Goal: Task Accomplishment & Management: Manage account settings

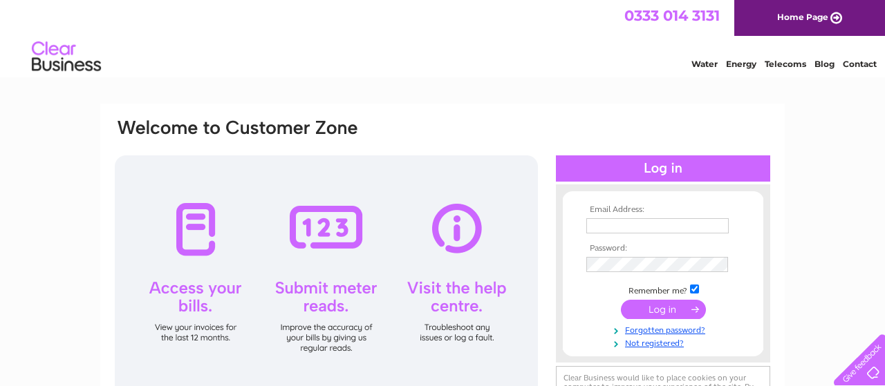
click at [645, 223] on input "text" at bounding box center [657, 225] width 142 height 15
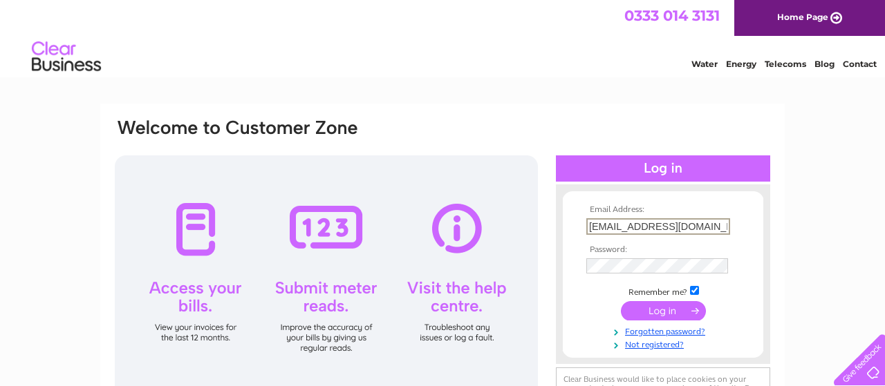
type input "eilidh.mackie@villagepharmacies.org"
click at [655, 310] on input "submit" at bounding box center [663, 311] width 85 height 19
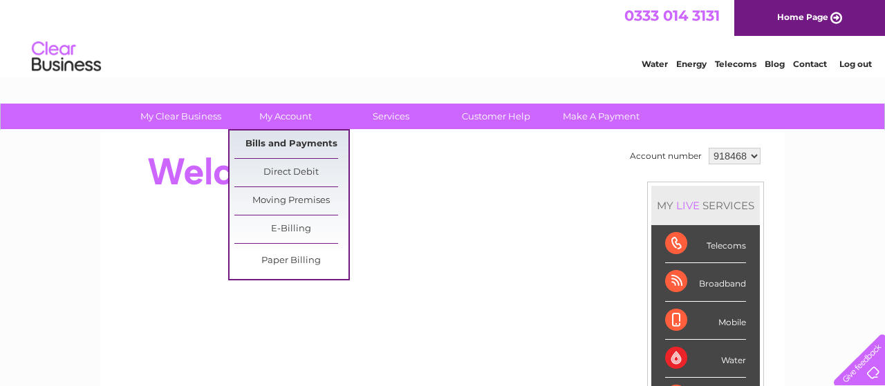
click at [253, 142] on link "Bills and Payments" at bounding box center [291, 145] width 114 height 28
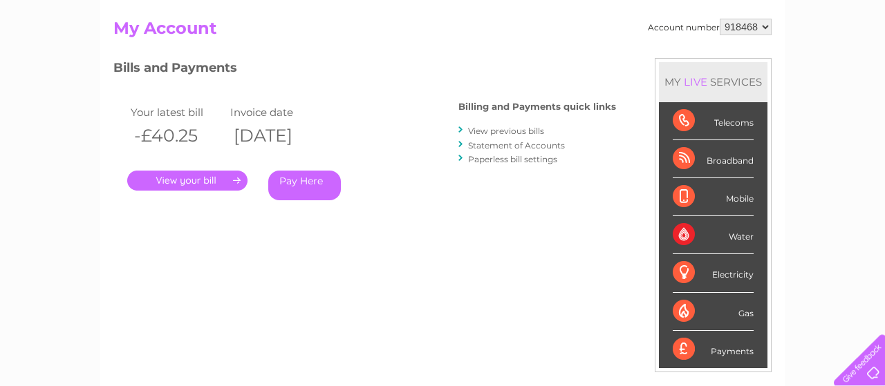
scroll to position [126, 0]
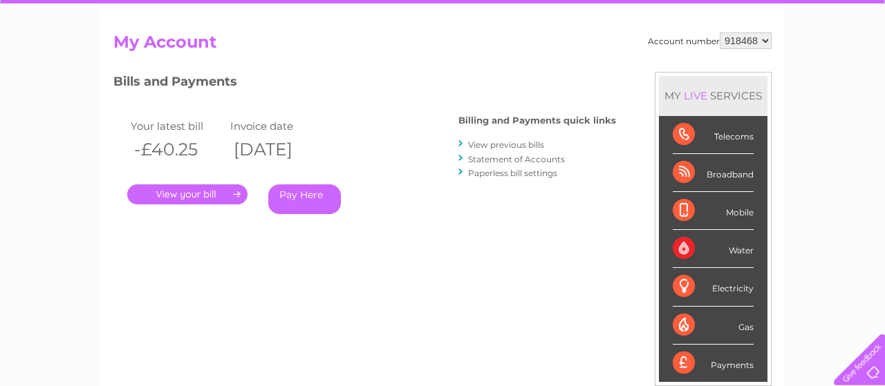
click at [196, 198] on link "." at bounding box center [187, 195] width 120 height 20
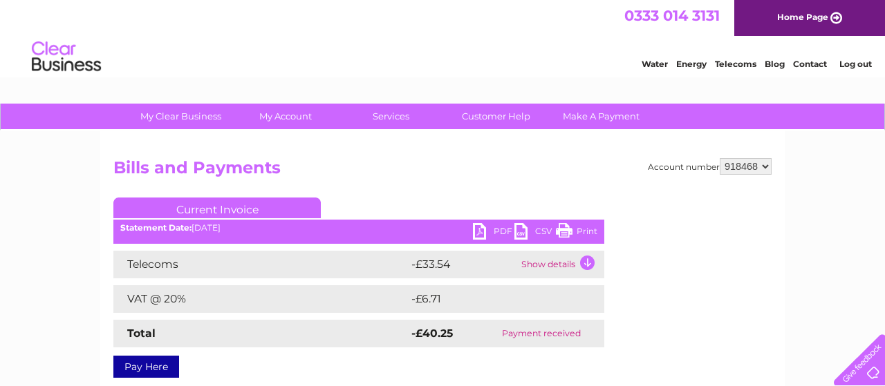
click at [494, 236] on link "PDF" at bounding box center [493, 233] width 41 height 20
click at [720, 158] on select "918468" at bounding box center [746, 166] width 52 height 17
click at [756, 170] on select "918468" at bounding box center [746, 166] width 52 height 17
click at [848, 64] on link "Log out" at bounding box center [855, 64] width 32 height 10
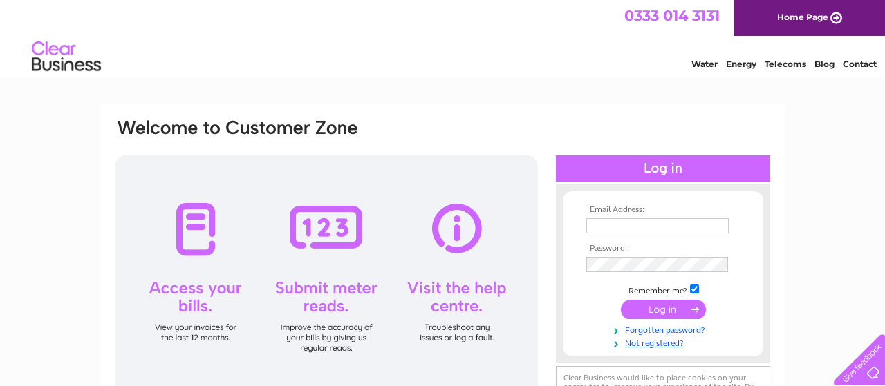
click at [699, 215] on th "Email Address:" at bounding box center [663, 210] width 160 height 10
click at [695, 227] on input "text" at bounding box center [658, 226] width 144 height 17
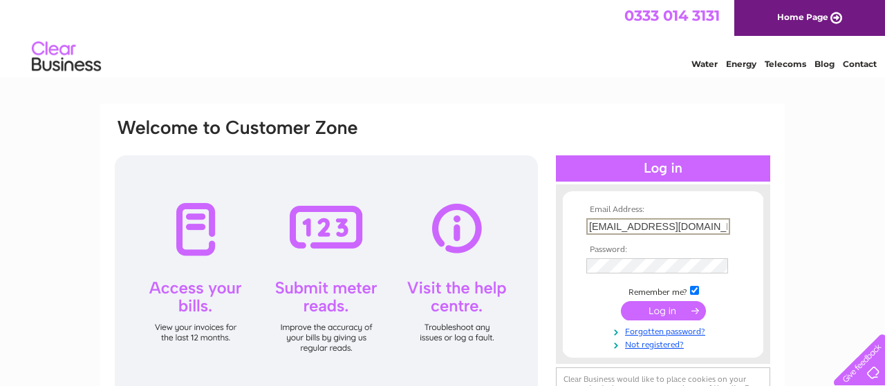
scroll to position [0, 23]
type input "[EMAIL_ADDRESS][DOMAIN_NAME]"
click at [673, 311] on input "submit" at bounding box center [663, 310] width 85 height 19
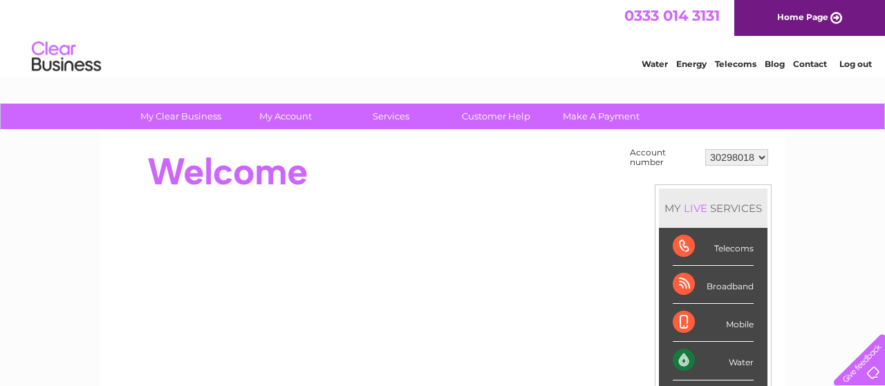
click at [705, 149] on select "30298018" at bounding box center [736, 157] width 63 height 17
click at [738, 155] on select "30298018" at bounding box center [736, 157] width 63 height 17
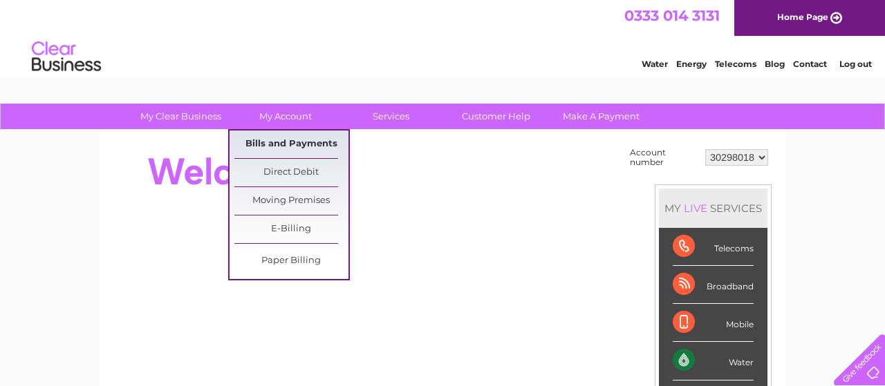
click at [281, 156] on link "Bills and Payments" at bounding box center [291, 145] width 114 height 28
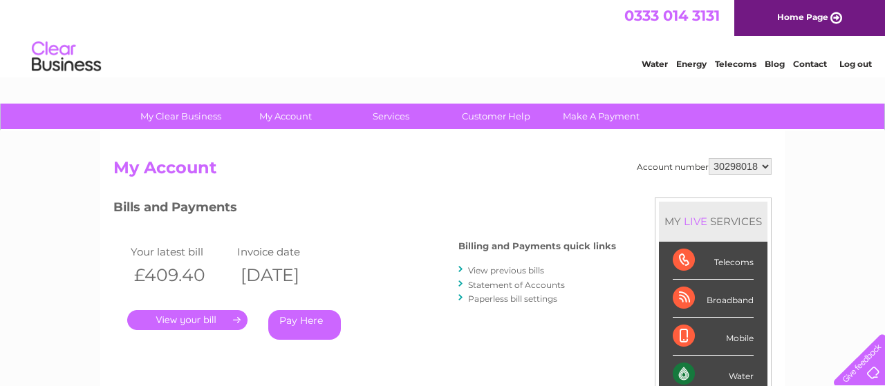
click at [207, 324] on link "." at bounding box center [187, 320] width 120 height 20
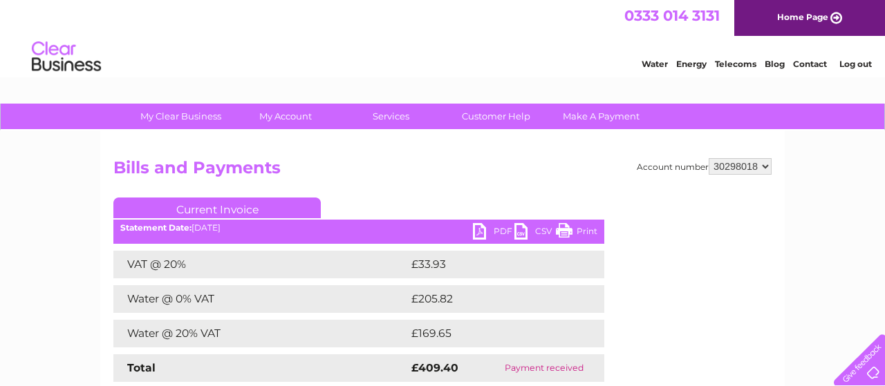
click at [511, 227] on link "PDF" at bounding box center [493, 233] width 41 height 20
click at [859, 55] on div "Water Energy Telecoms Blog Contact Log out" at bounding box center [749, 58] width 271 height 28
click at [857, 62] on link "Log out" at bounding box center [855, 64] width 32 height 10
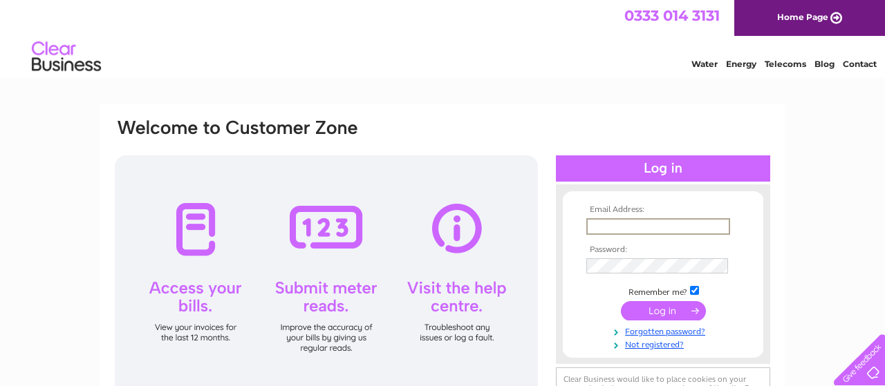
click at [633, 225] on input "text" at bounding box center [658, 226] width 144 height 17
click at [616, 232] on input "text" at bounding box center [658, 226] width 144 height 17
type input "s"
paste input "[EMAIL_ADDRESS][DOMAIN_NAME]"
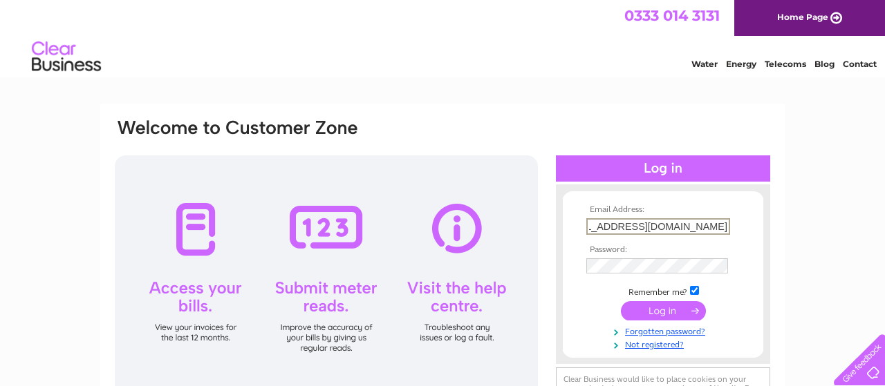
type input "[EMAIL_ADDRESS][DOMAIN_NAME]"
click at [668, 317] on input "submit" at bounding box center [663, 311] width 85 height 19
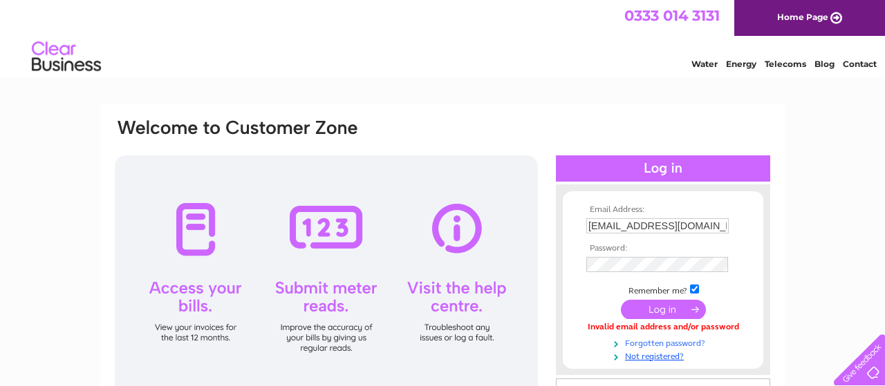
click at [685, 345] on link "Forgotten password?" at bounding box center [664, 342] width 157 height 13
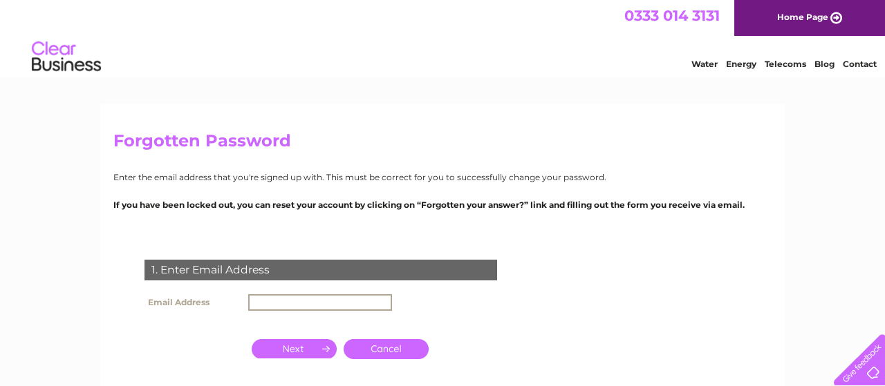
click at [280, 302] on input "text" at bounding box center [320, 302] width 144 height 17
paste input "[EMAIL_ADDRESS][DOMAIN_NAME]"
type input "sherburnvillagepharmacy@outlook.com"
click at [303, 355] on input "button" at bounding box center [294, 348] width 85 height 19
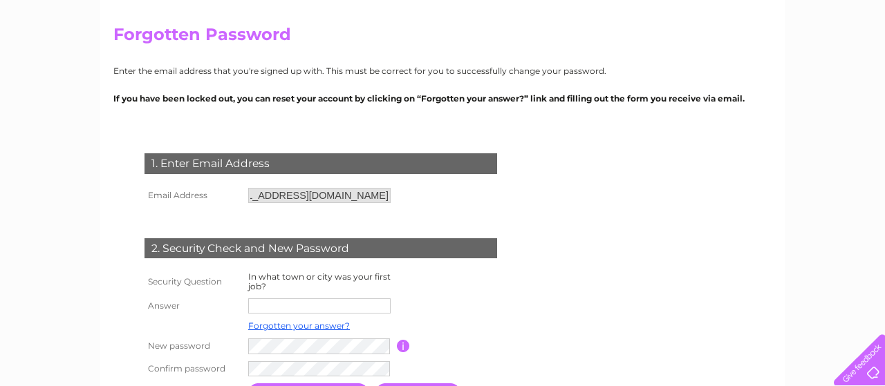
scroll to position [137, 0]
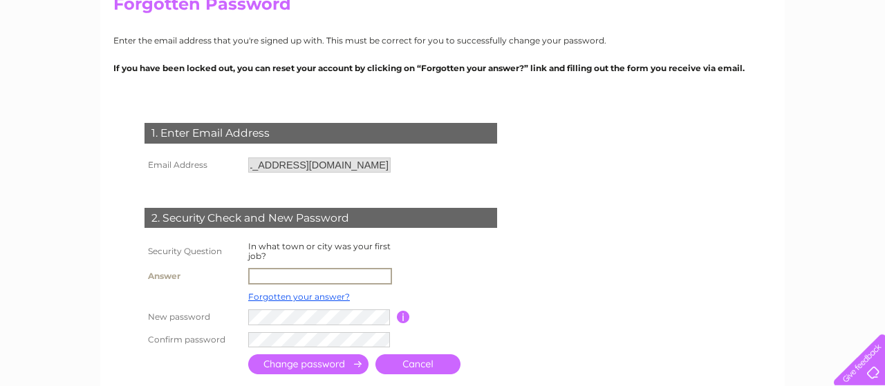
click at [370, 279] on input "text" at bounding box center [320, 276] width 144 height 17
click at [320, 301] on td "Forgotten your answer?" at bounding box center [321, 297] width 152 height 18
click at [321, 296] on link "Forgotten your answer?" at bounding box center [299, 295] width 102 height 10
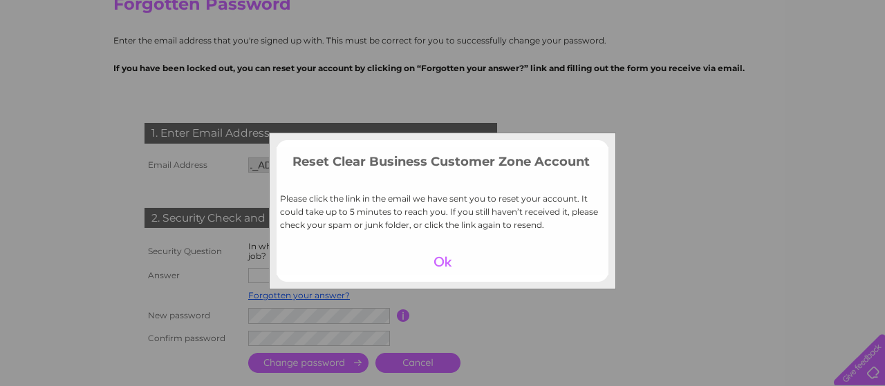
click at [454, 264] on div at bounding box center [442, 261] width 85 height 19
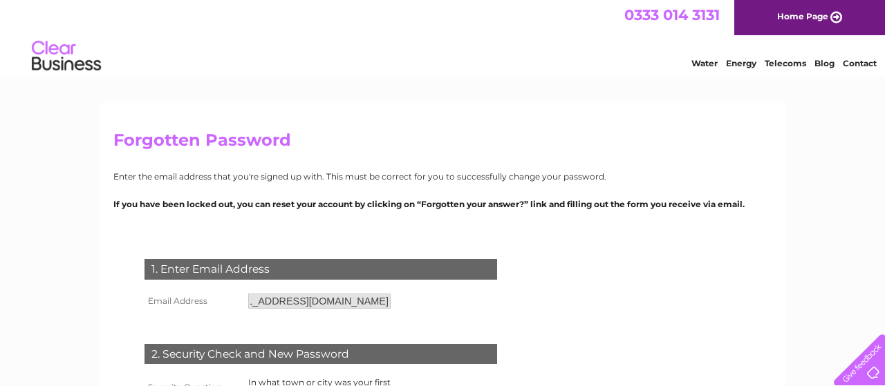
scroll to position [0, 0]
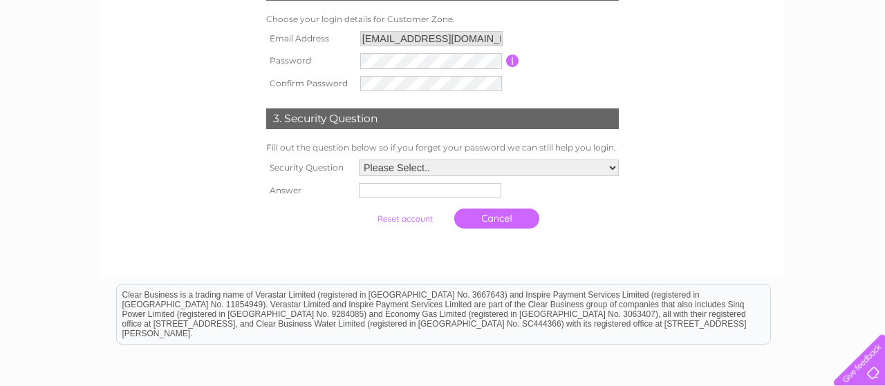
scroll to position [329, 0]
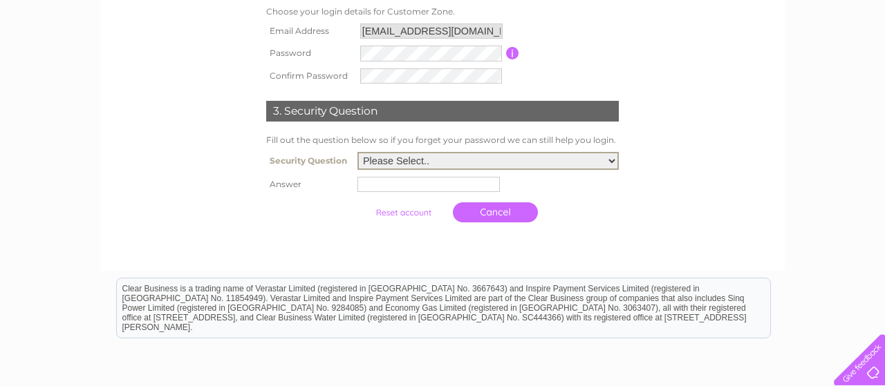
click at [357, 152] on select "Please Select.. In what town or city was your first job? In what town or city d…" at bounding box center [487, 161] width 261 height 18
select select "4"
click option "What street did you live on as a child?" at bounding box center [0, 0] width 0 height 0
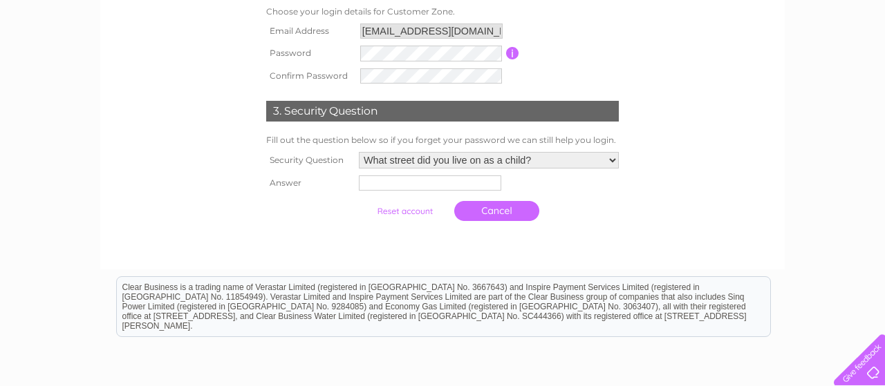
click at [422, 151] on td "Please Select.. In what town or city was your first job? In what town or city d…" at bounding box center [488, 161] width 267 height 24
click at [415, 189] on input "text" at bounding box center [431, 184] width 144 height 17
type input "Goodman Place"
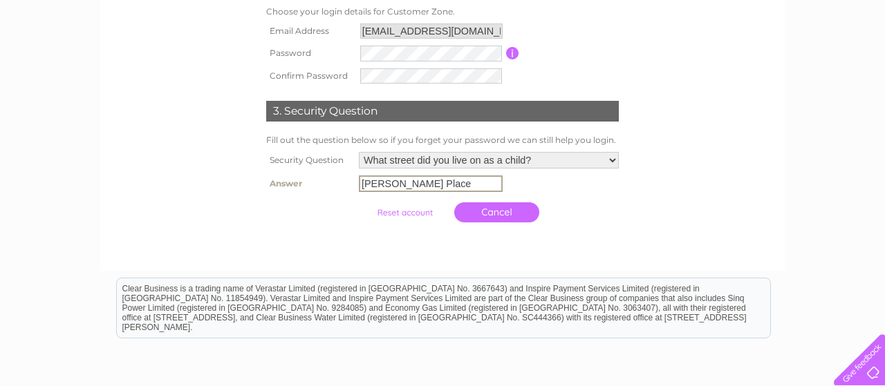
click at [392, 217] on input "submit" at bounding box center [404, 212] width 85 height 19
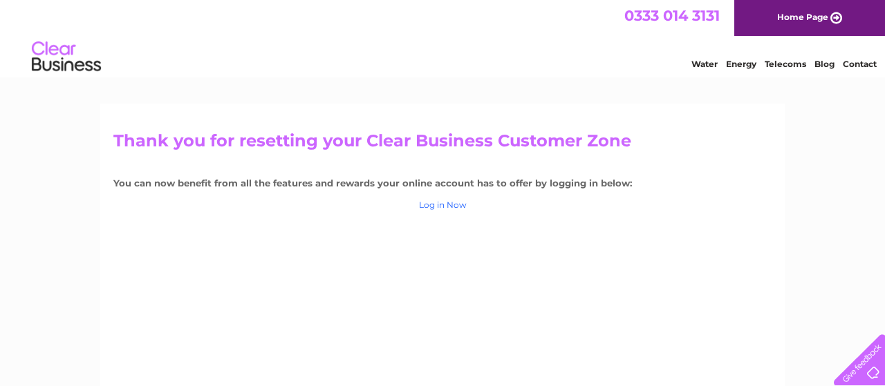
click at [448, 202] on link "Log in Now" at bounding box center [443, 205] width 48 height 10
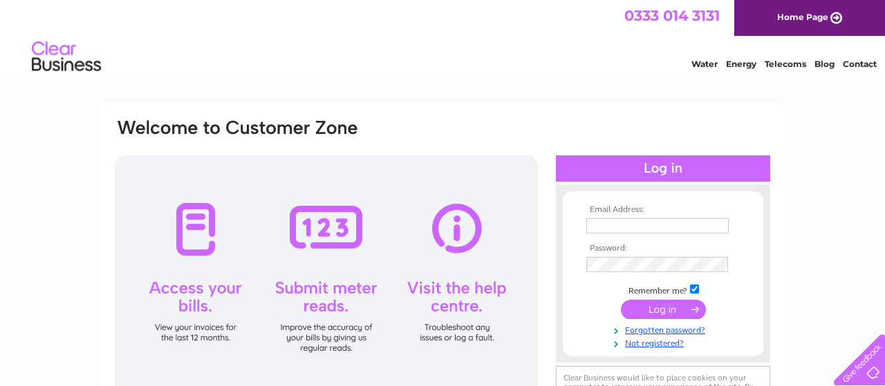
click at [623, 222] on input "text" at bounding box center [657, 225] width 142 height 15
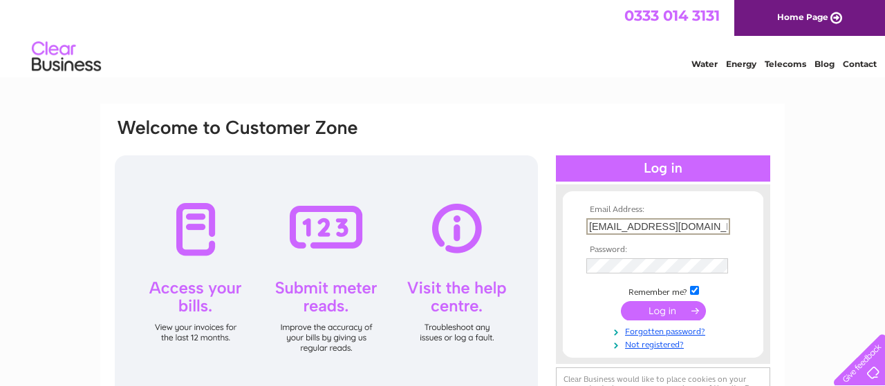
scroll to position [0, 34]
type input "[EMAIL_ADDRESS][DOMAIN_NAME]"
click at [666, 310] on input "submit" at bounding box center [663, 310] width 85 height 19
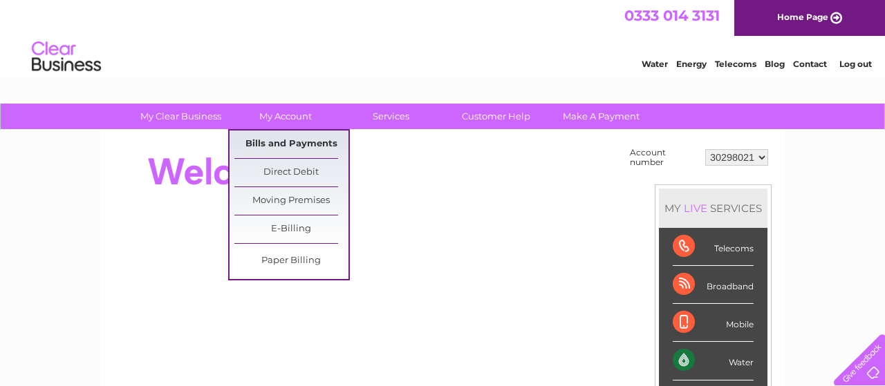
click at [281, 145] on link "Bills and Payments" at bounding box center [291, 145] width 114 height 28
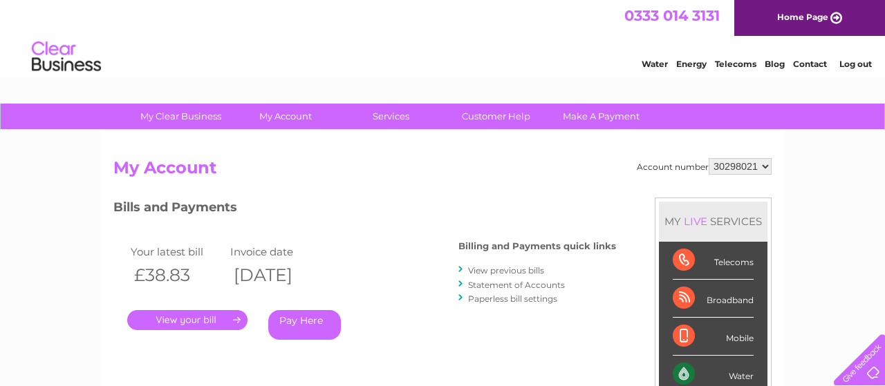
click at [854, 63] on link "Log out" at bounding box center [855, 64] width 32 height 10
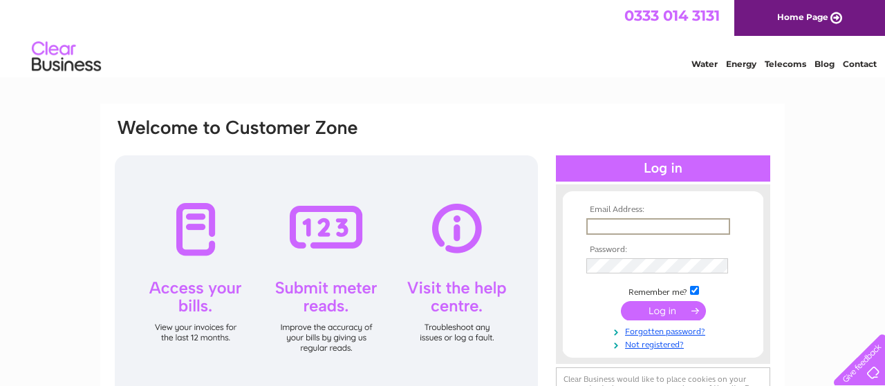
click at [651, 231] on input "text" at bounding box center [658, 226] width 144 height 17
type input "[EMAIL_ADDRESS][DOMAIN_NAME]"
click at [658, 320] on td at bounding box center [663, 310] width 160 height 26
